Goal: Information Seeking & Learning: Learn about a topic

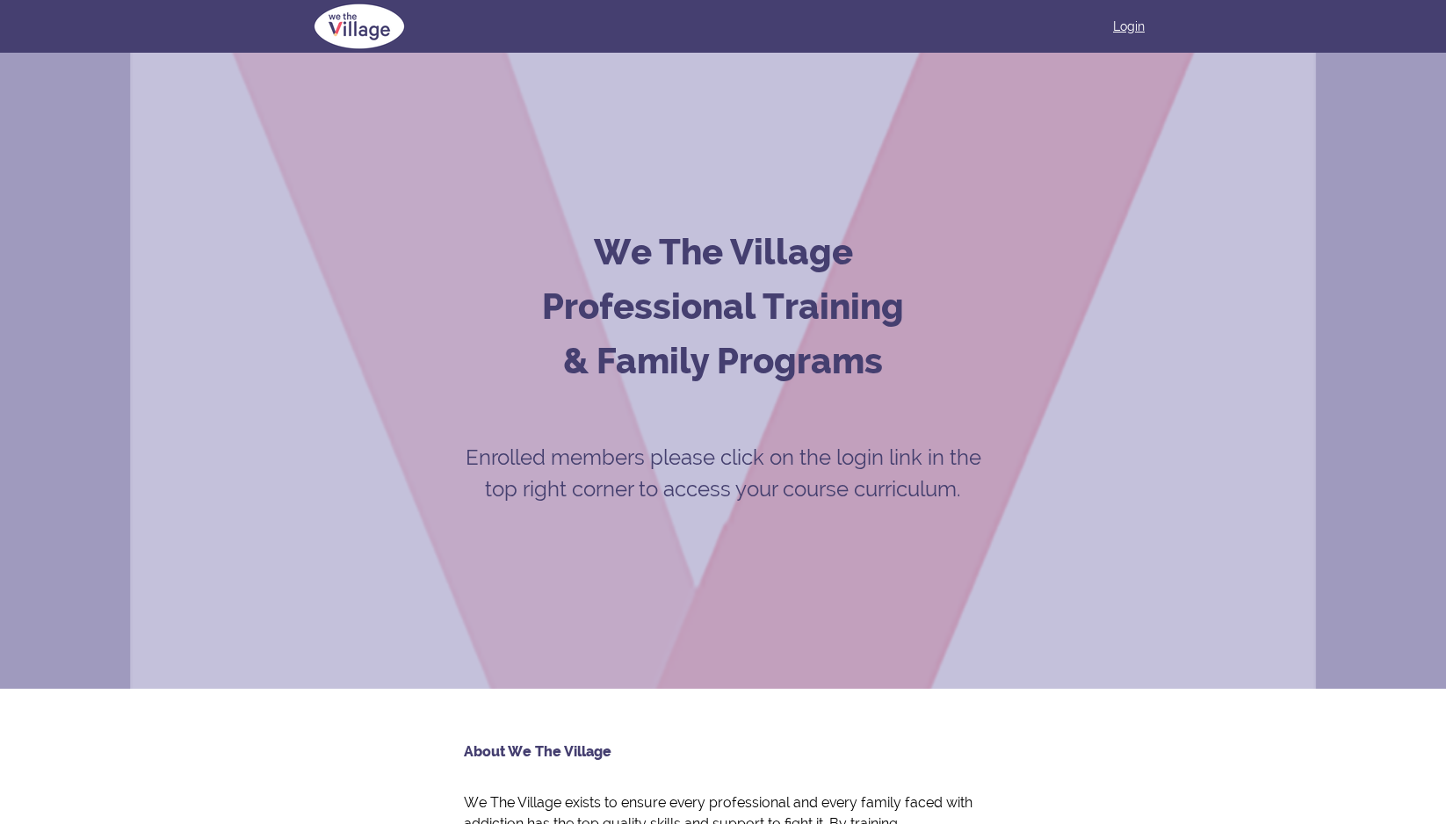
click at [1131, 26] on link "Login" at bounding box center [1129, 27] width 32 height 18
click at [1132, 26] on link "Login" at bounding box center [1129, 27] width 32 height 18
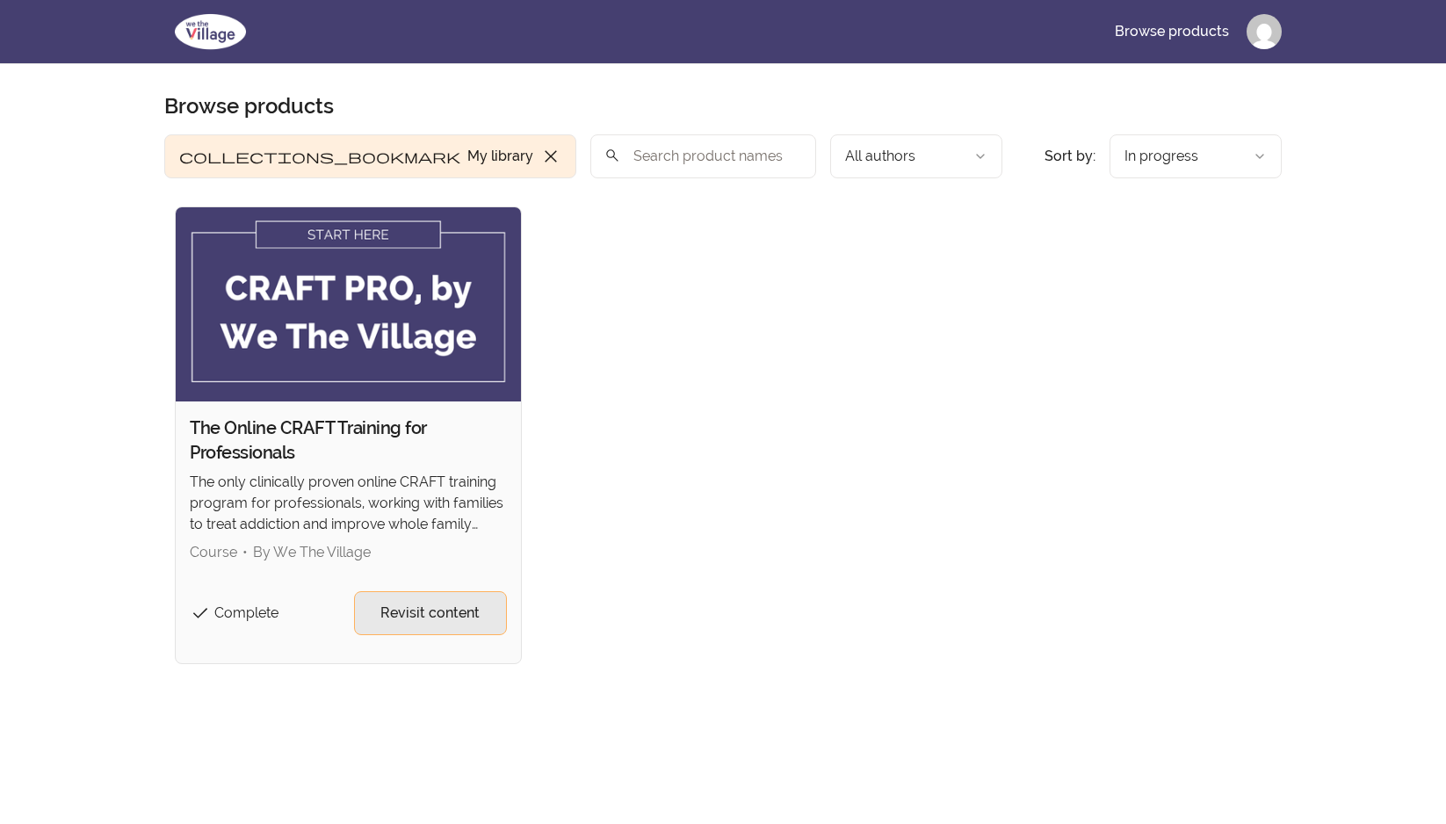
click at [449, 611] on span "Revisit content" at bounding box center [429, 613] width 99 height 21
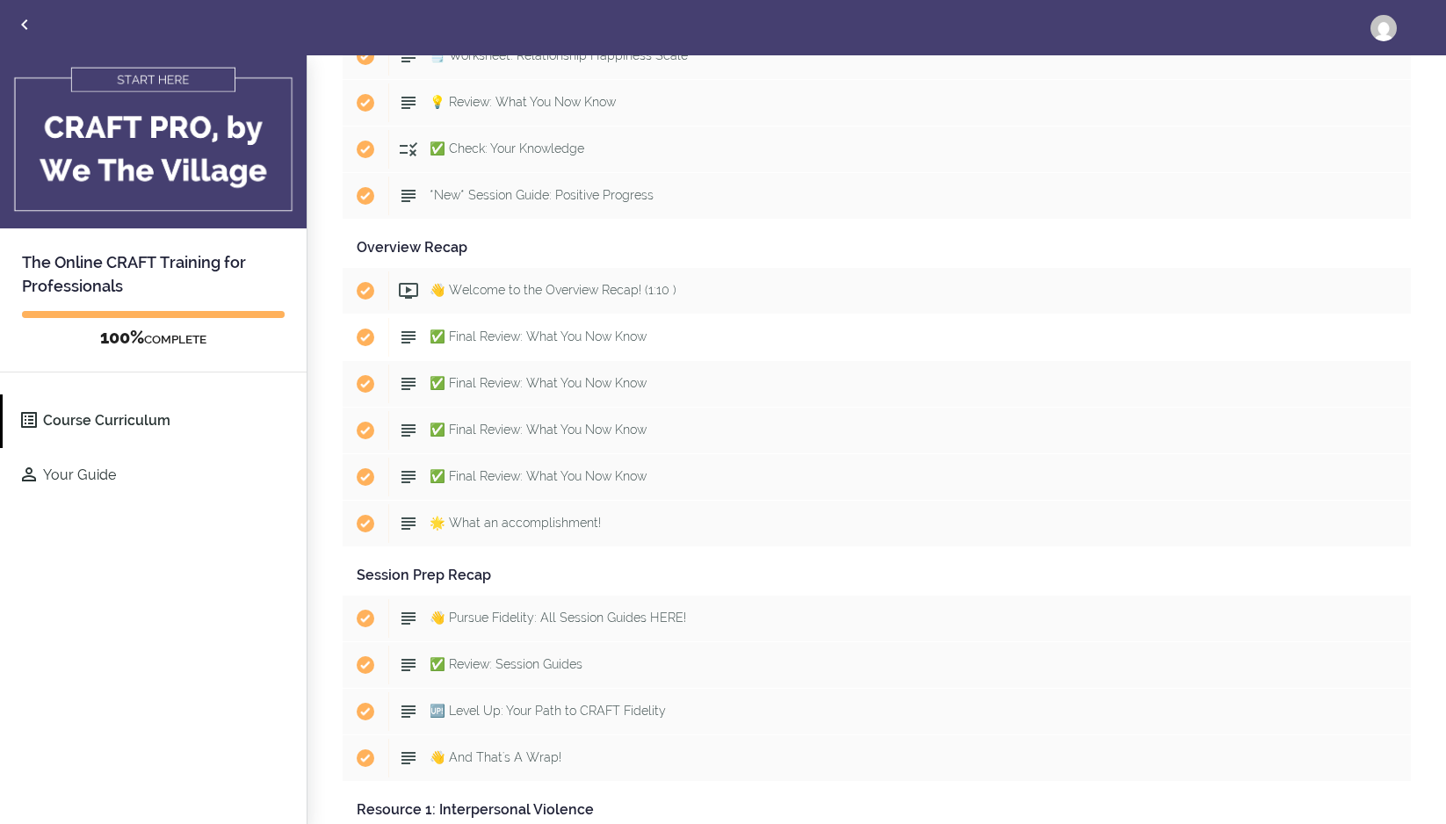
scroll to position [7952, 0]
